Goal: Information Seeking & Learning: Learn about a topic

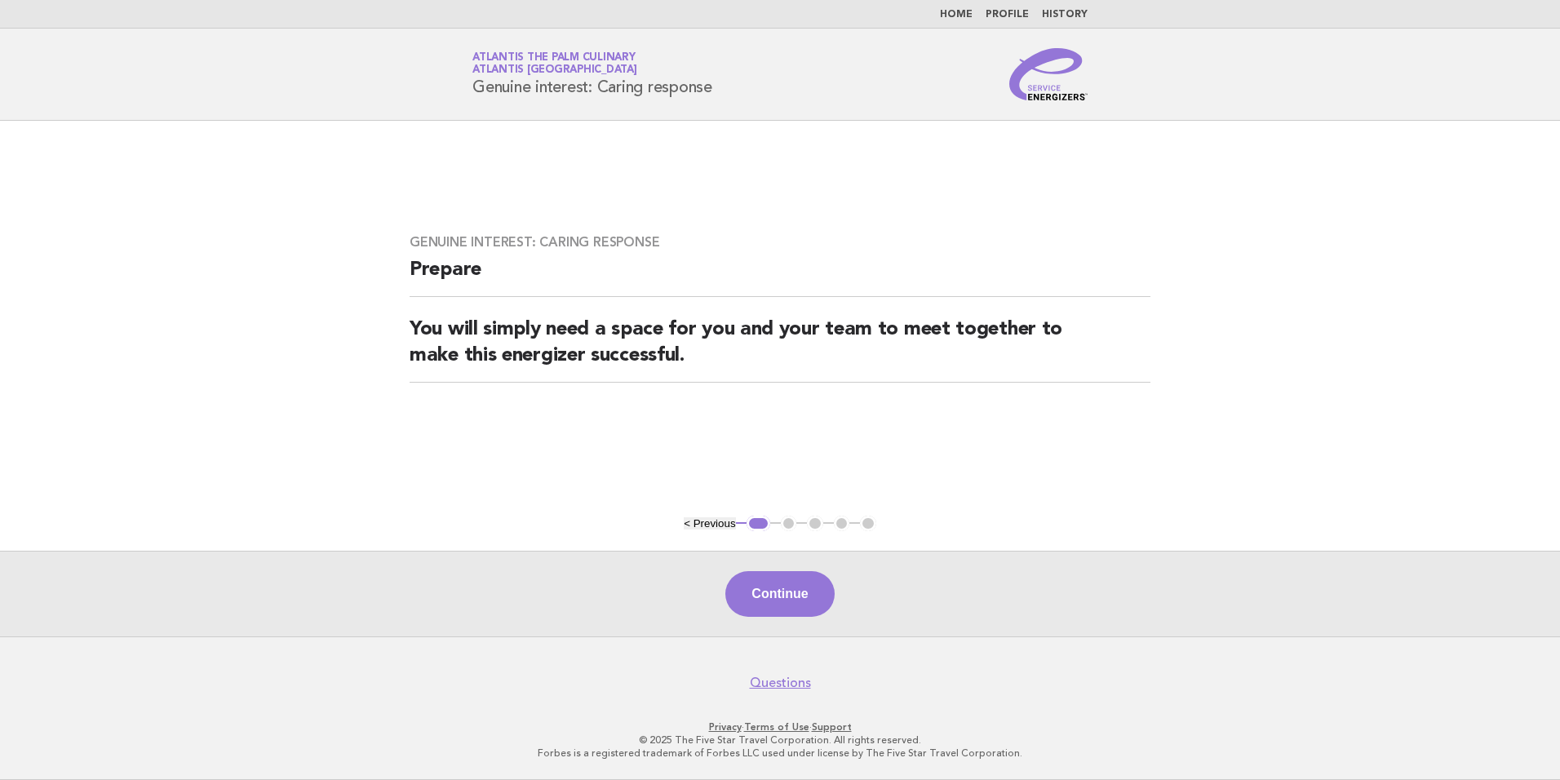
drag, startPoint x: 0, startPoint y: 0, endPoint x: 599, endPoint y: 185, distance: 627.4
click at [599, 185] on main "Genuine interest: Caring response Prepare You will simply need a space for you …" at bounding box center [780, 378] width 1560 height 515
click at [516, 56] on link "Atlantis The Palm Culinary Atlantis Dubai" at bounding box center [554, 63] width 165 height 23
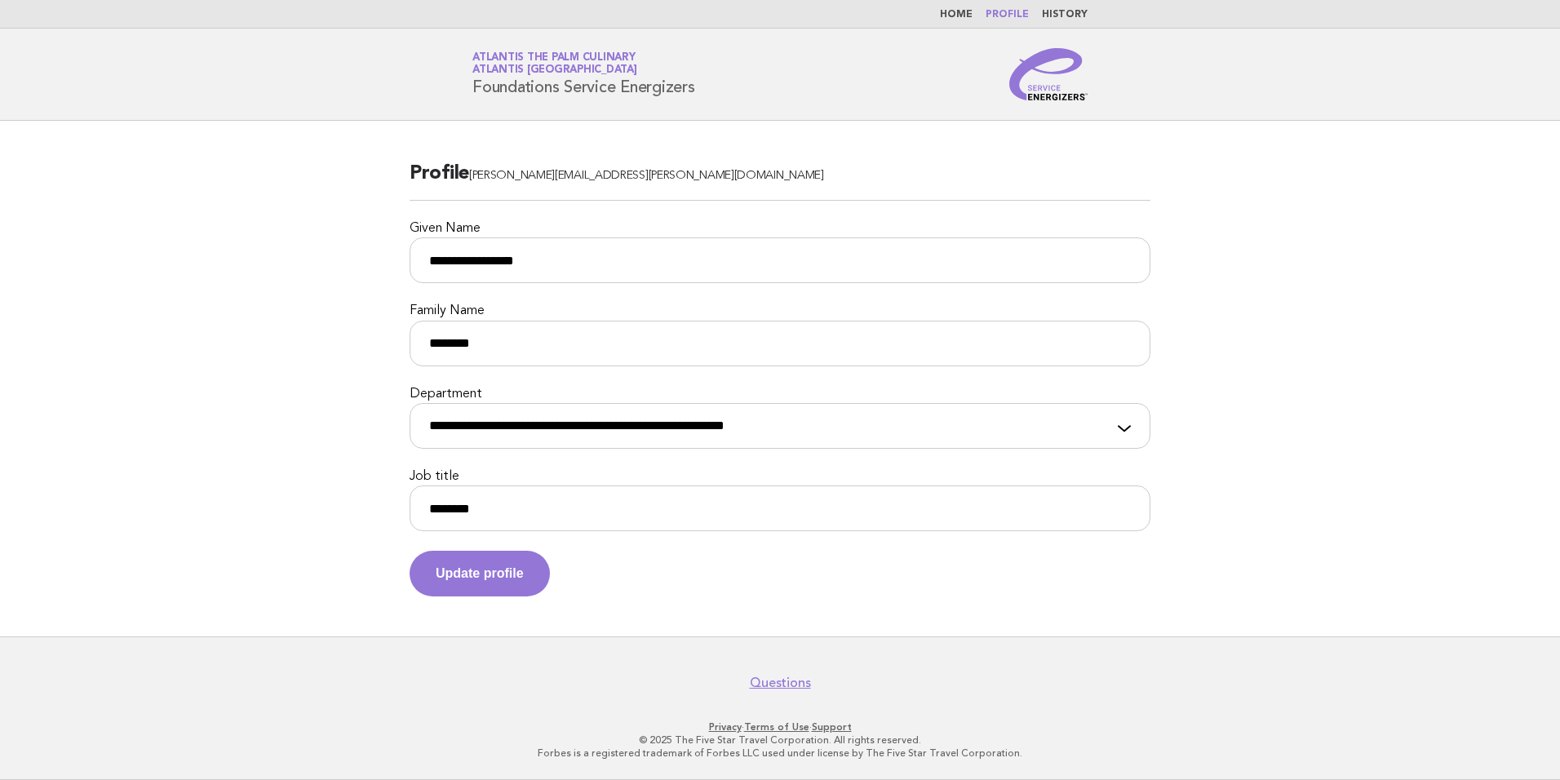
click at [958, 21] on nav "Home Profile History" at bounding box center [780, 14] width 1560 height 29
click at [960, 11] on link "Home" at bounding box center [956, 15] width 33 height 10
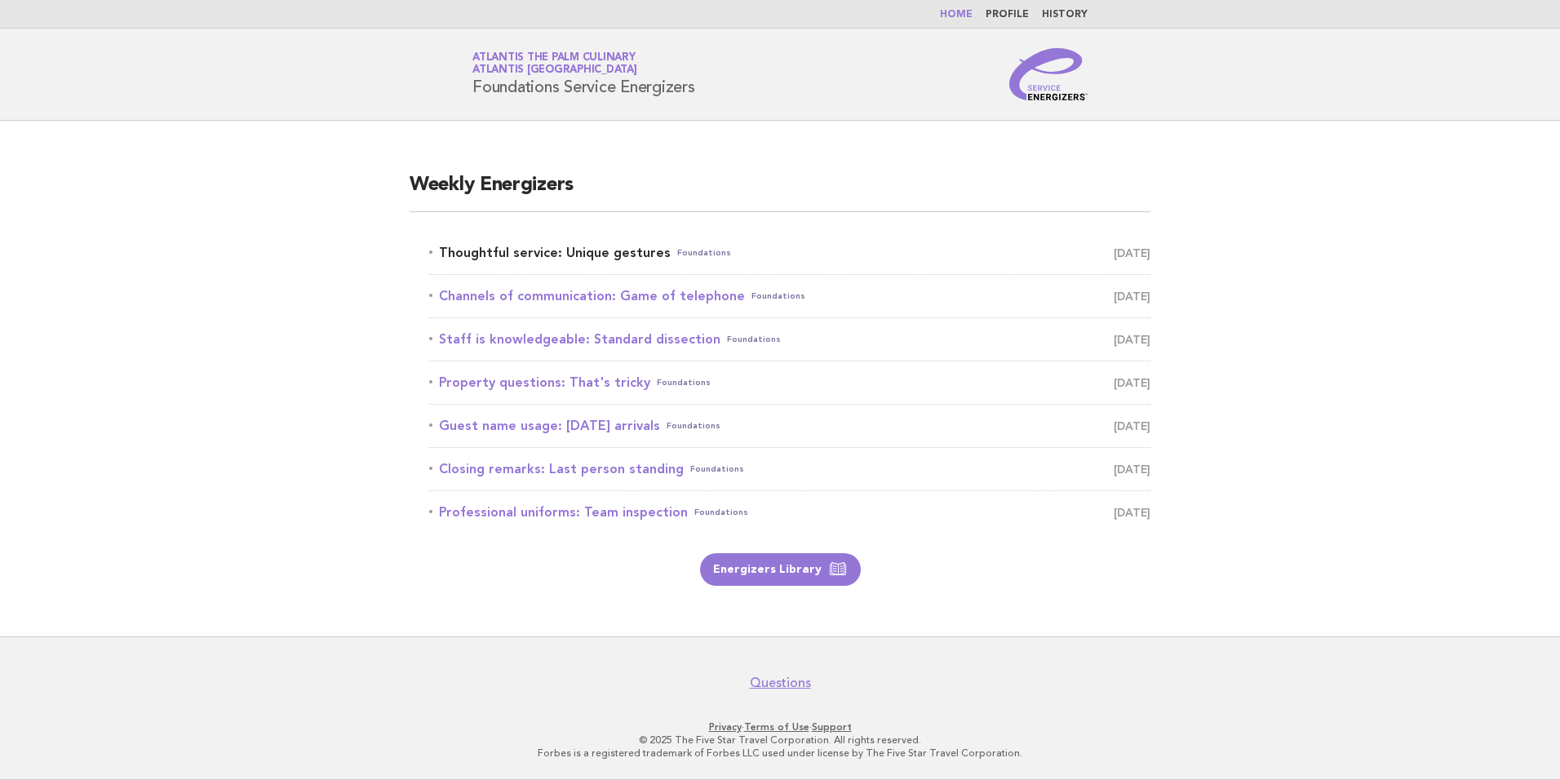
click at [554, 253] on link "Thoughtful service: Unique gestures Foundations August 28" at bounding box center [789, 252] width 721 height 23
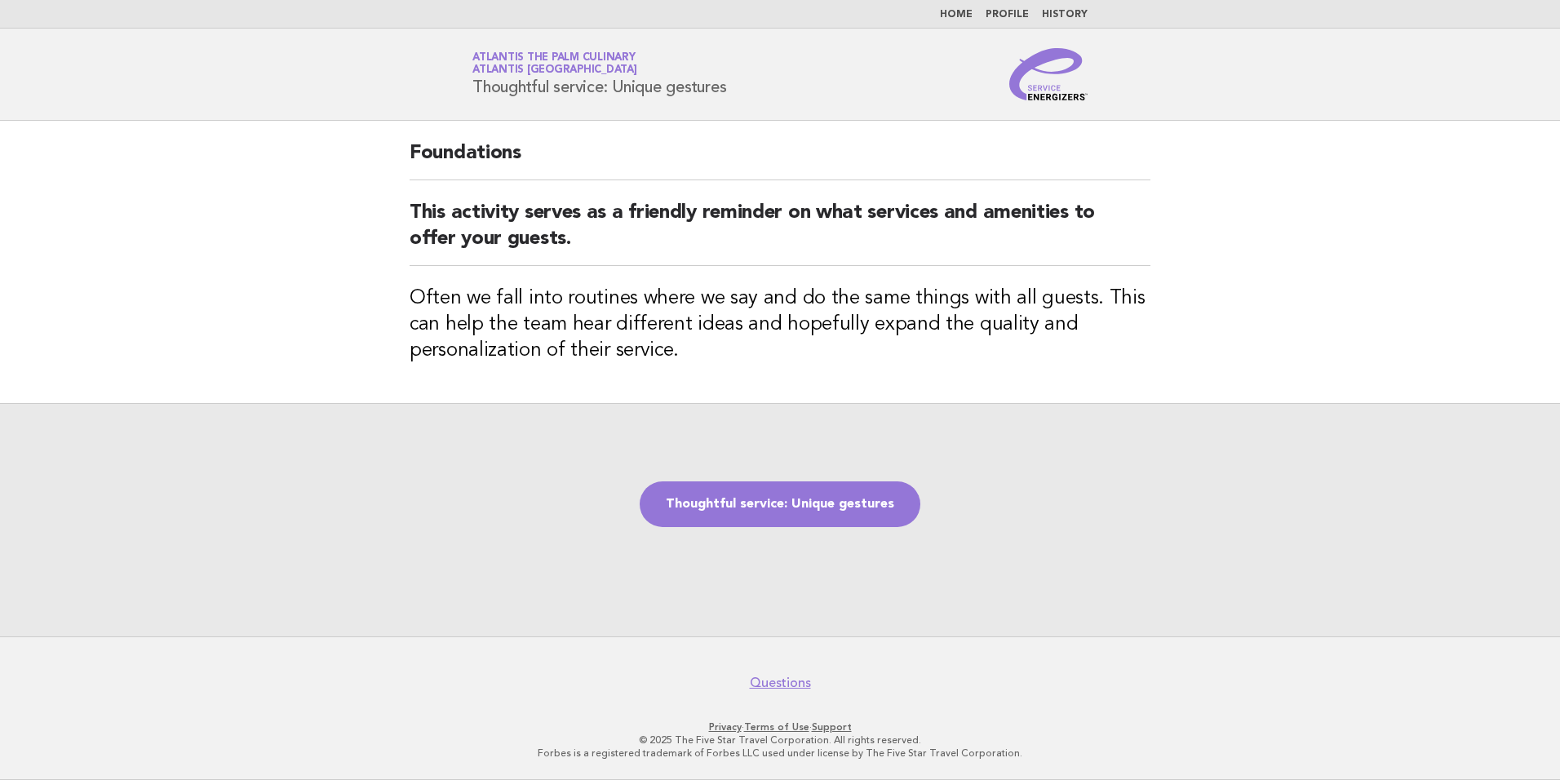
click at [708, 477] on div "Thoughtful service: Unique gestures" at bounding box center [780, 519] width 1560 height 233
click at [732, 516] on link "Thoughtful service: Unique gestures" at bounding box center [779, 504] width 281 height 46
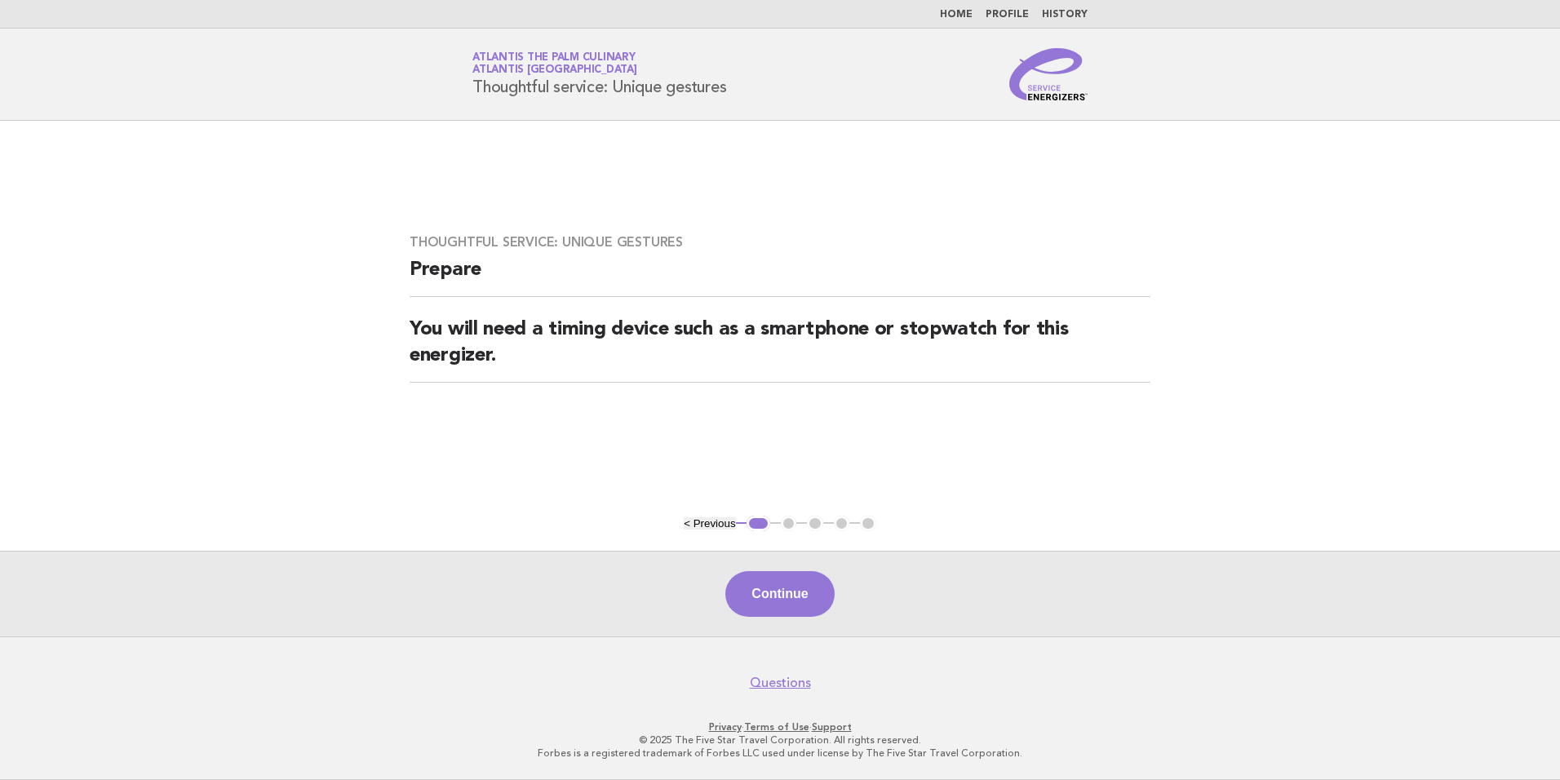
click at [821, 620] on div "Continue" at bounding box center [780, 594] width 1560 height 86
click at [815, 595] on button "Continue" at bounding box center [779, 594] width 108 height 46
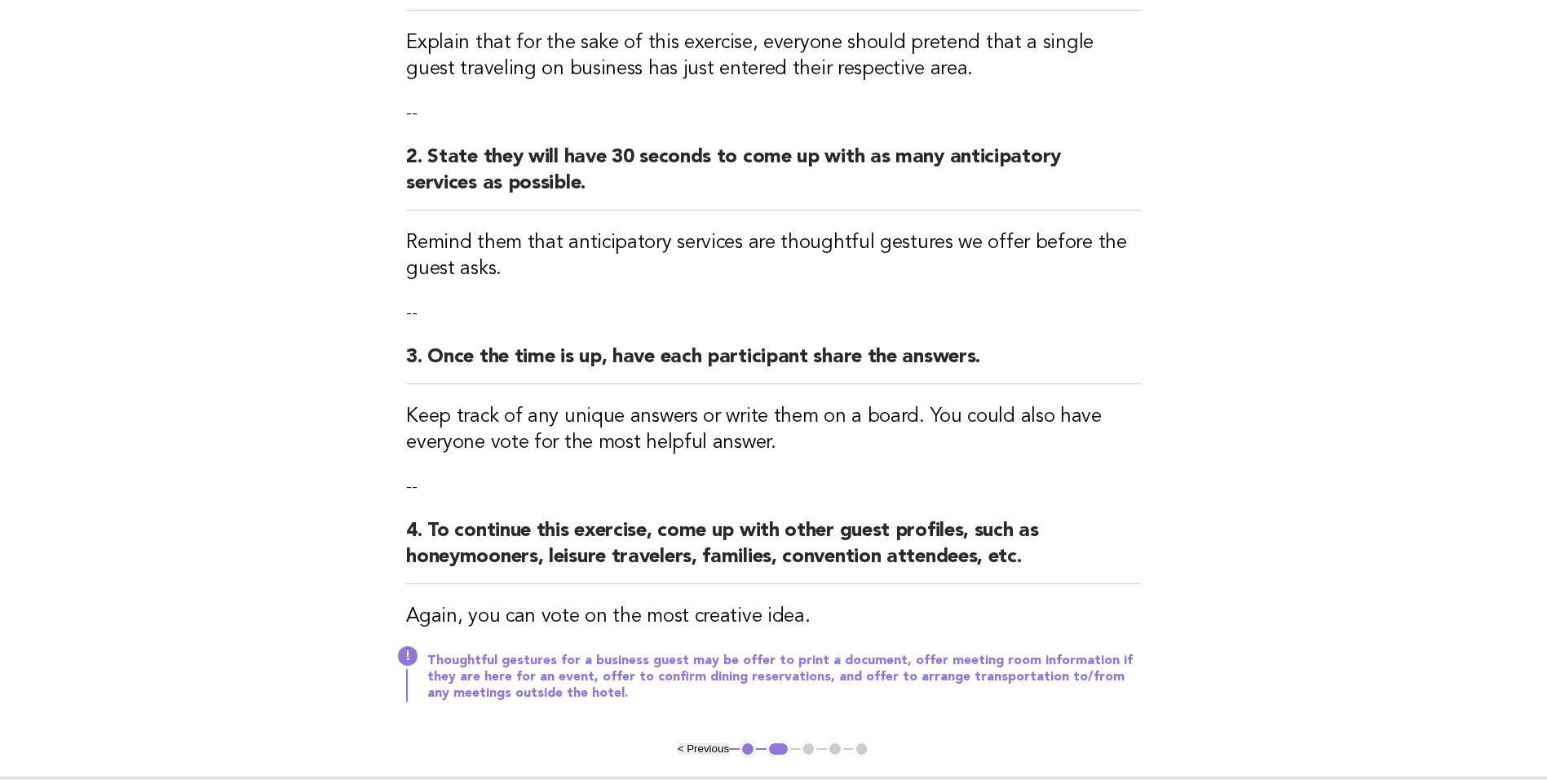
scroll to position [477, 0]
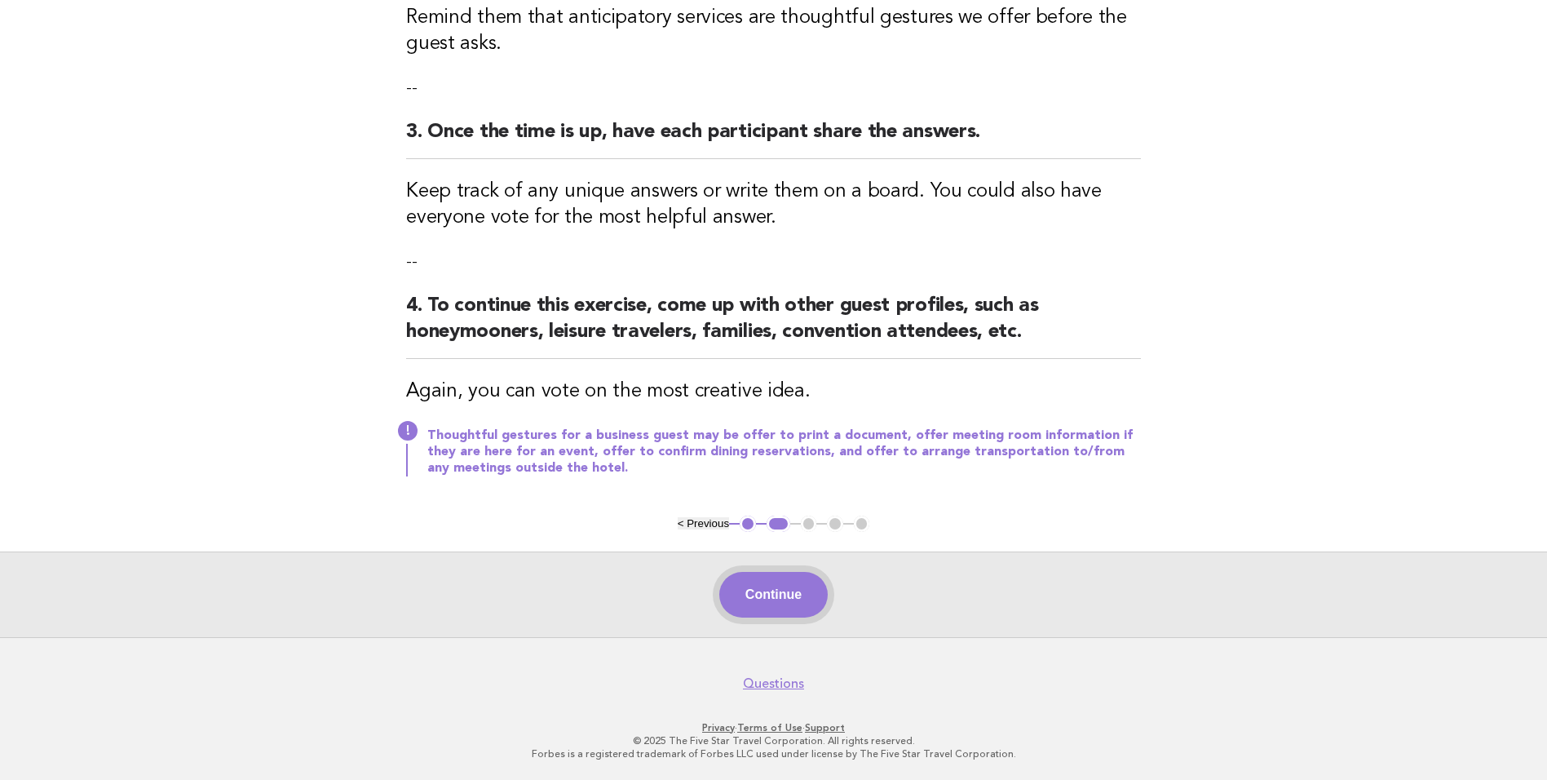
click at [765, 593] on button "Continue" at bounding box center [773, 595] width 108 height 46
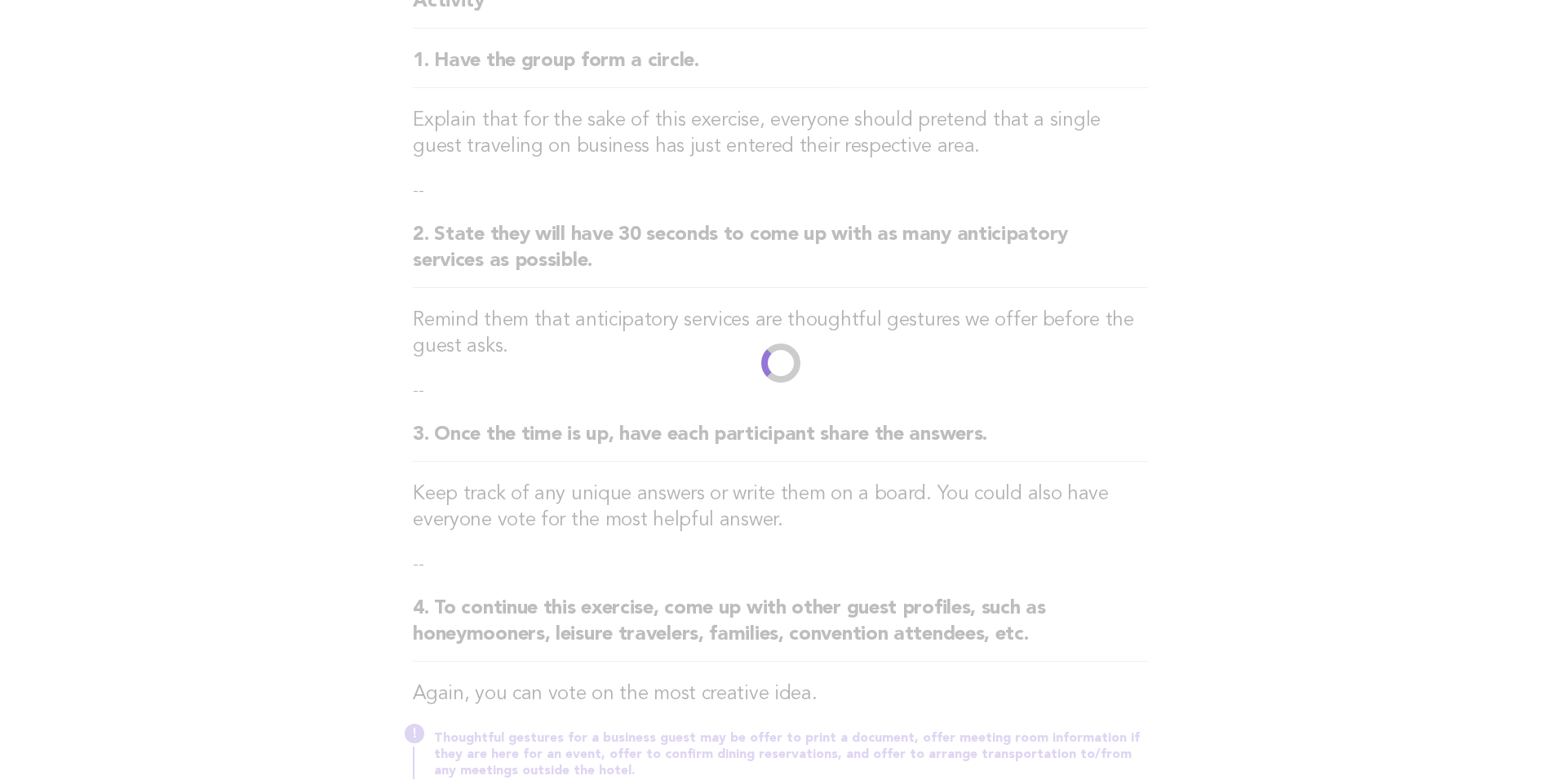
scroll to position [0, 0]
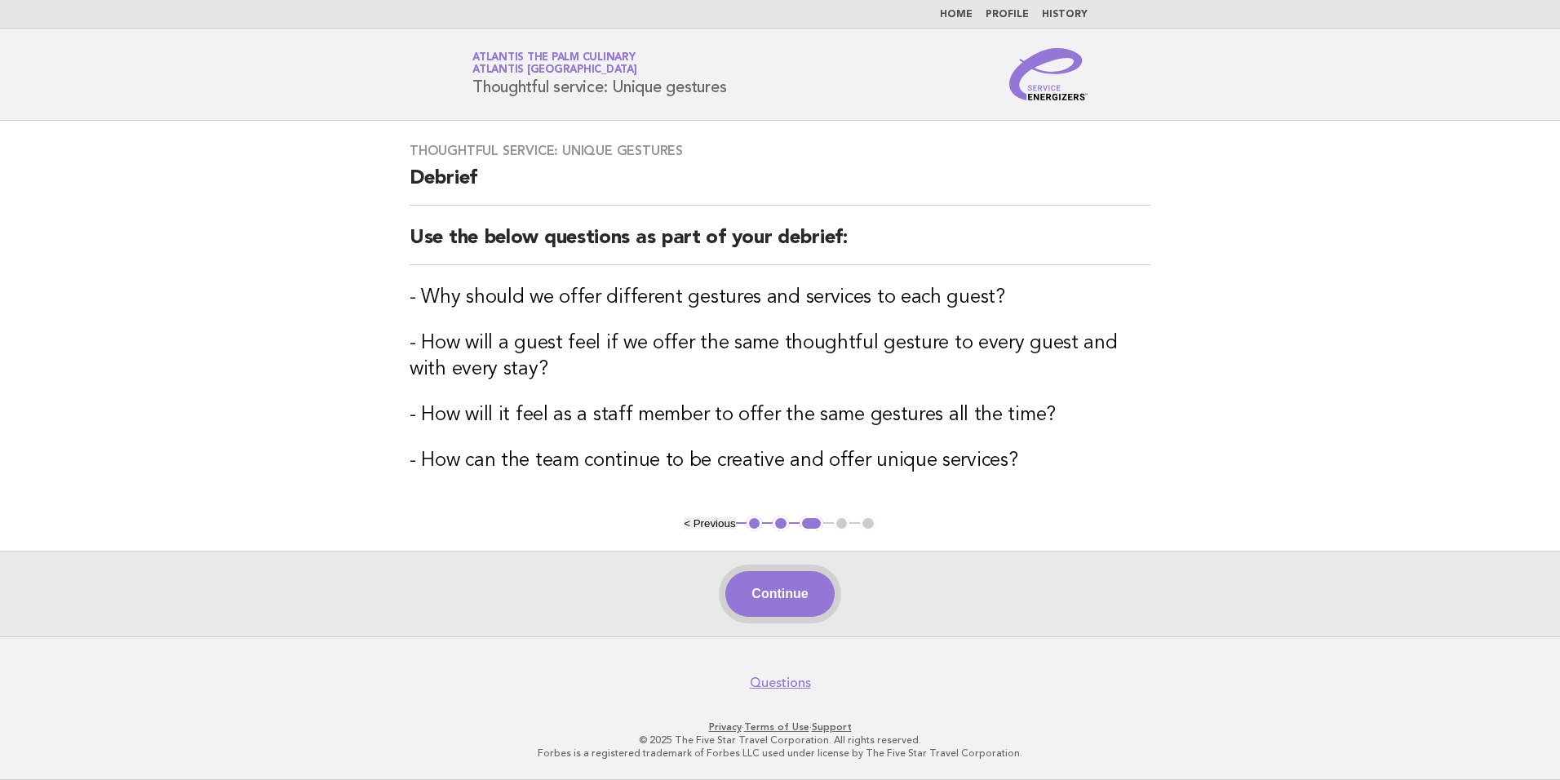
click at [760, 597] on button "Continue" at bounding box center [779, 594] width 108 height 46
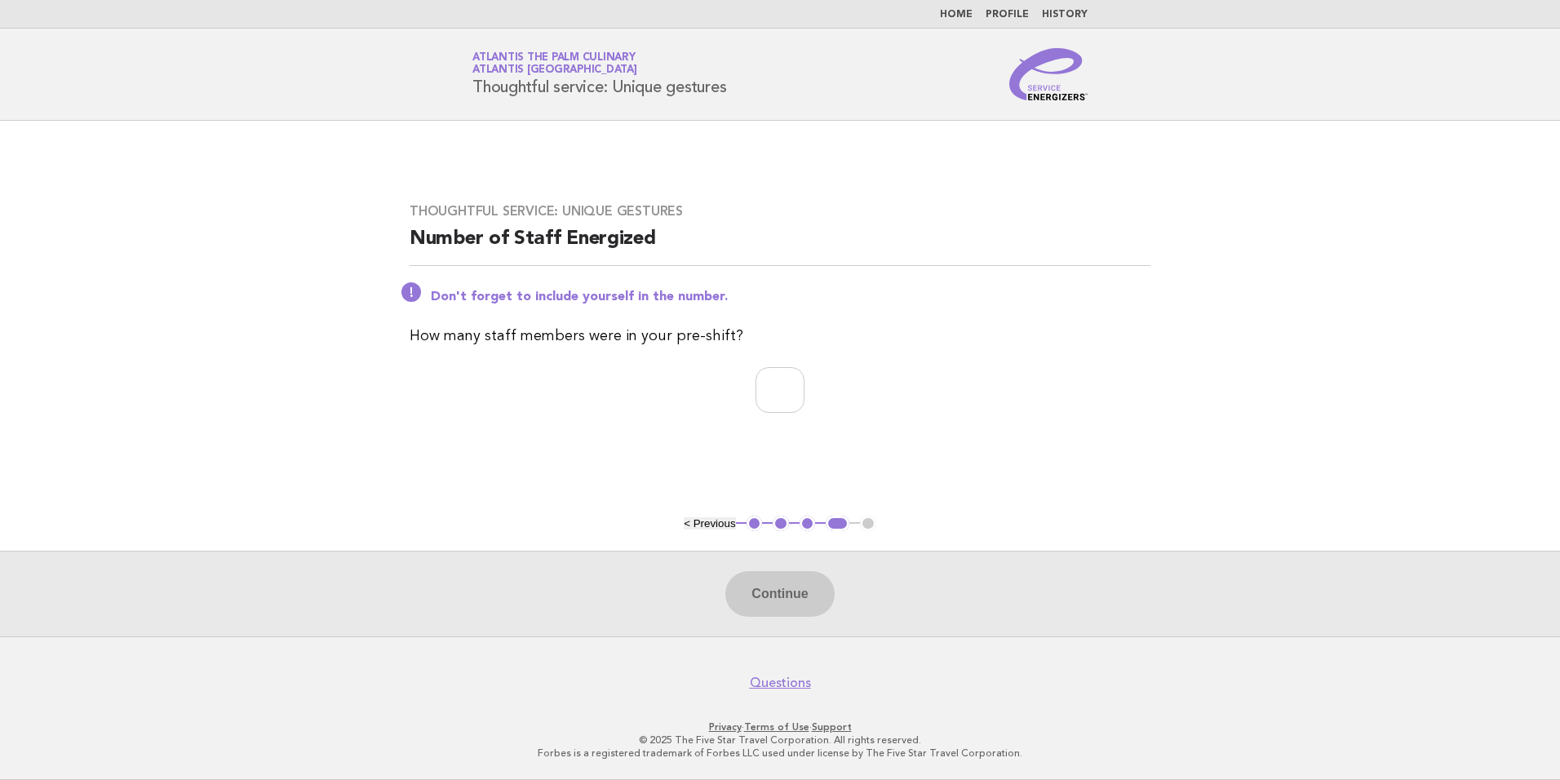
click at [759, 420] on div "Thoughtful service: Unique gestures Number of Staff Energized Don't forget to i…" at bounding box center [780, 318] width 780 height 268
click at [759, 396] on input "number" at bounding box center [779, 390] width 49 height 46
type input "**"
click at [1034, 370] on p "**" at bounding box center [779, 390] width 741 height 46
click at [776, 604] on button "Continue" at bounding box center [779, 594] width 108 height 46
